Goal: Task Accomplishment & Management: Manage account settings

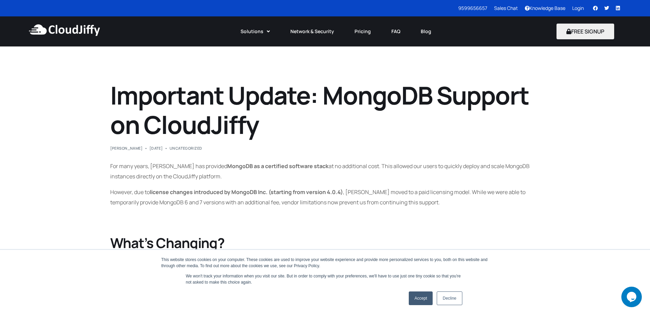
click at [417, 296] on link "Accept" at bounding box center [421, 298] width 24 height 14
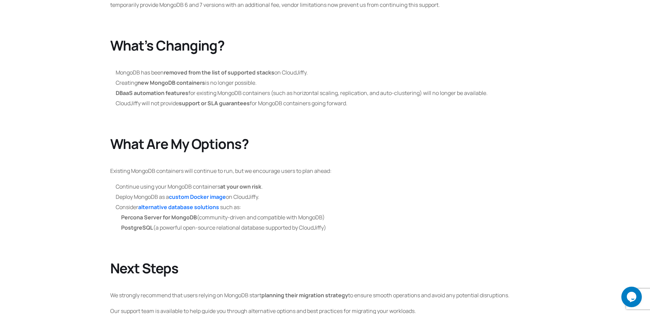
scroll to position [197, 0]
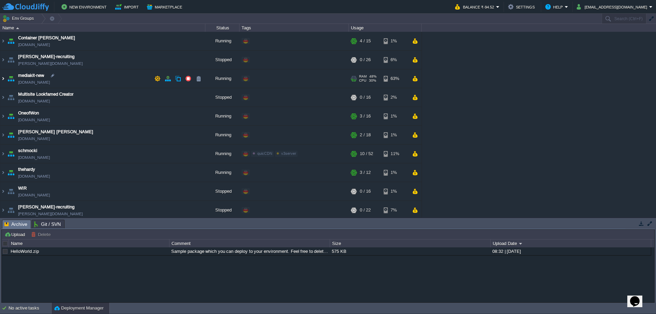
click at [2, 81] on img at bounding box center [2, 78] width 5 height 18
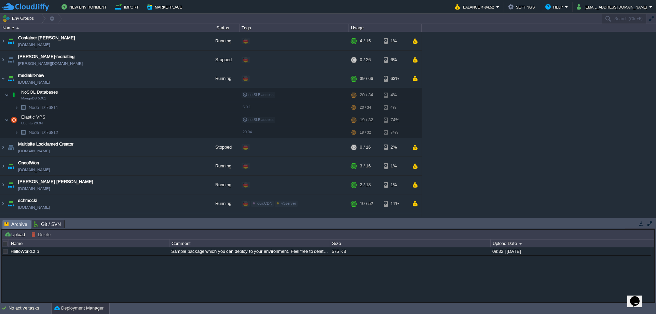
click at [601, 99] on div "Container Carsten container.de-fra1.cloudjiffy.net Running + Add to Env Group R…" at bounding box center [328, 124] width 656 height 185
click at [101, 45] on td "Container Carsten container.de-fra1.cloudjiffy.net" at bounding box center [102, 41] width 205 height 19
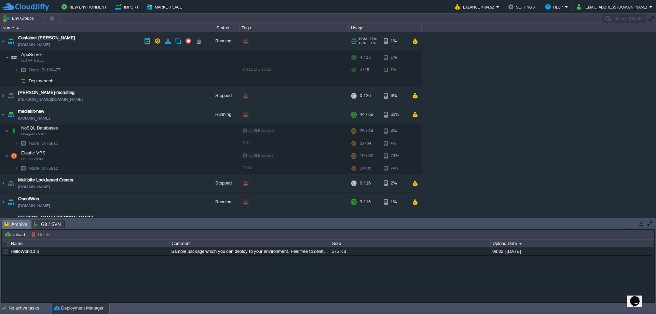
click at [108, 39] on td "Container Carsten container.de-fra1.cloudjiffy.net" at bounding box center [102, 41] width 205 height 19
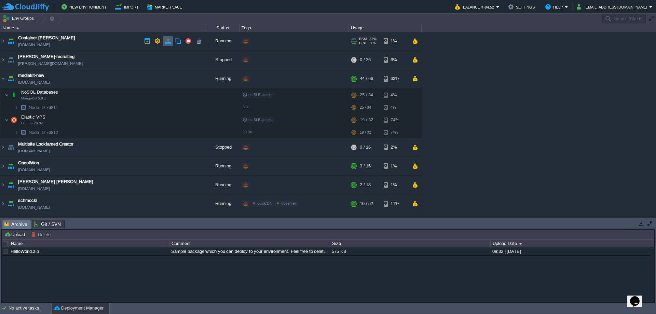
click at [168, 44] on button "button" at bounding box center [168, 41] width 6 height 6
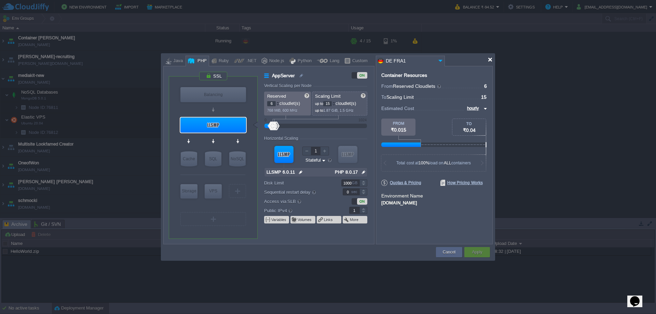
click at [491, 60] on div at bounding box center [489, 59] width 5 height 5
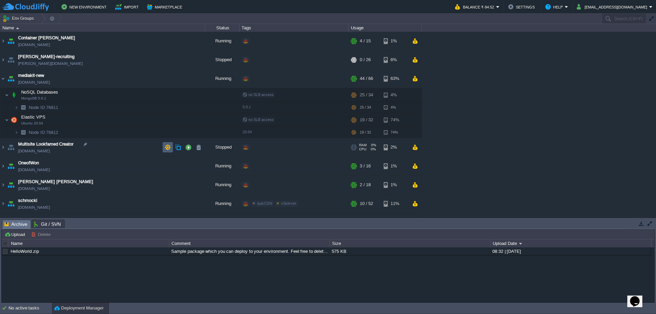
scroll to position [90, 0]
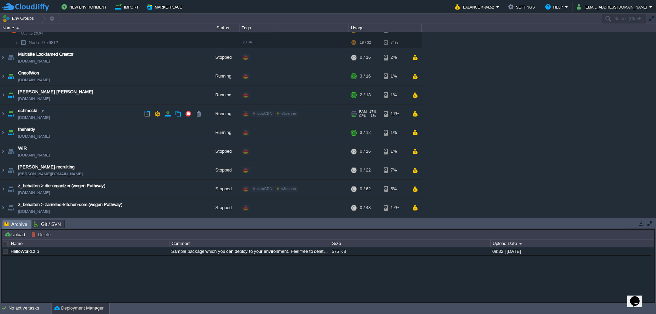
click at [119, 116] on td "schmocki schmocki.de-fra1.cloudjiffy.net" at bounding box center [102, 113] width 205 height 19
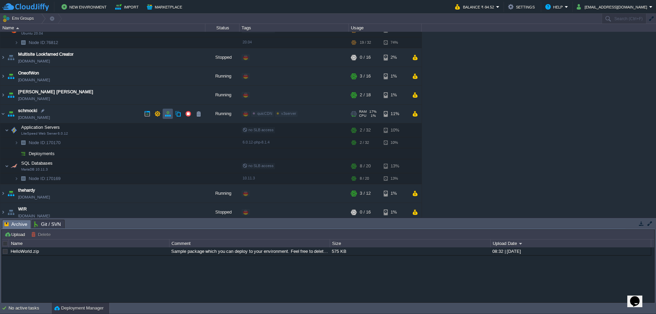
click at [165, 114] on button "button" at bounding box center [168, 114] width 6 height 6
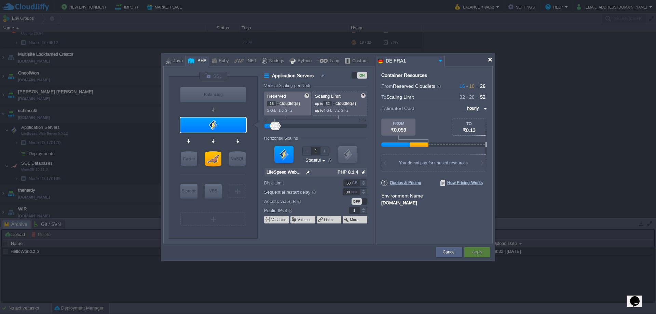
click at [491, 57] on div at bounding box center [489, 59] width 5 height 5
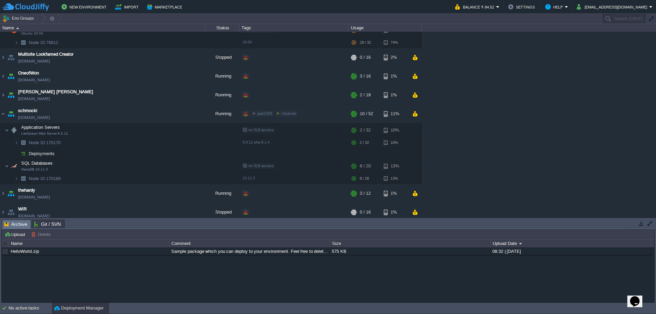
scroll to position [151, 0]
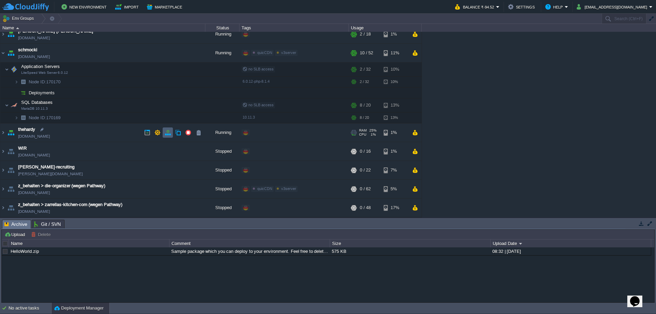
click at [167, 132] on button "button" at bounding box center [168, 132] width 6 height 6
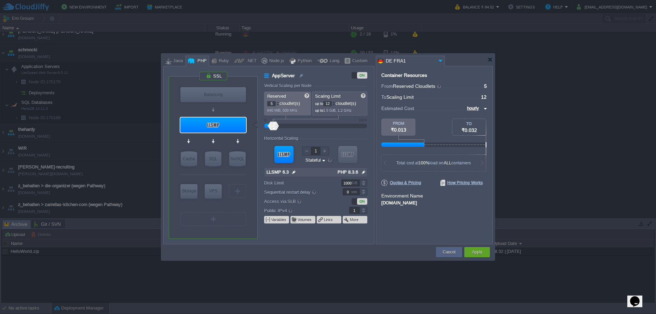
click at [278, 104] on div at bounding box center [277, 105] width 3 height 2
type input "4"
click at [277, 104] on div at bounding box center [277, 105] width 3 height 2
click at [481, 249] on button "Apply" at bounding box center [477, 252] width 10 height 7
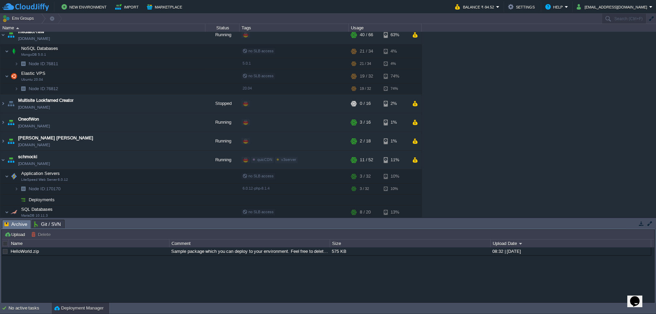
scroll to position [0, 0]
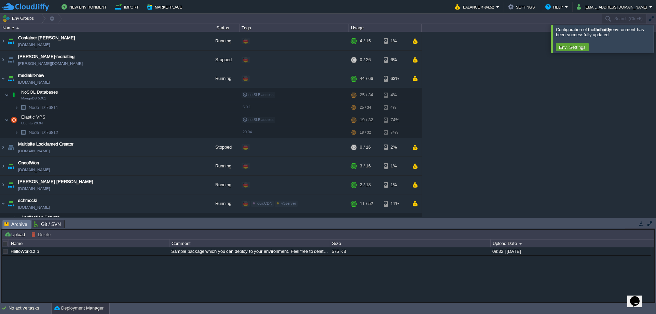
click at [655, 39] on div at bounding box center [664, 39] width 0 height 28
